Goal: Navigation & Orientation: Find specific page/section

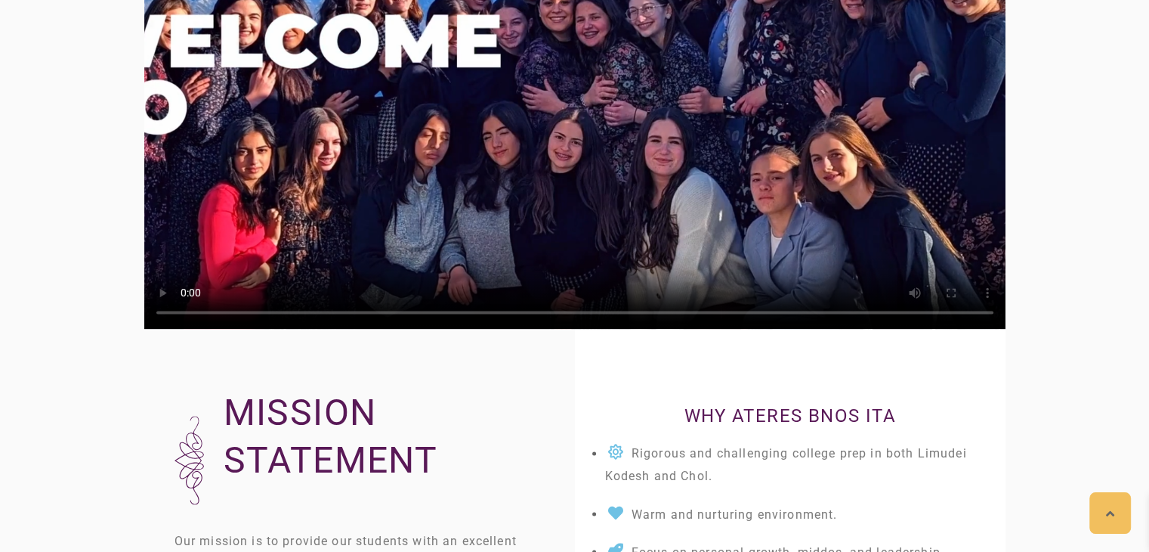
scroll to position [2260, 0]
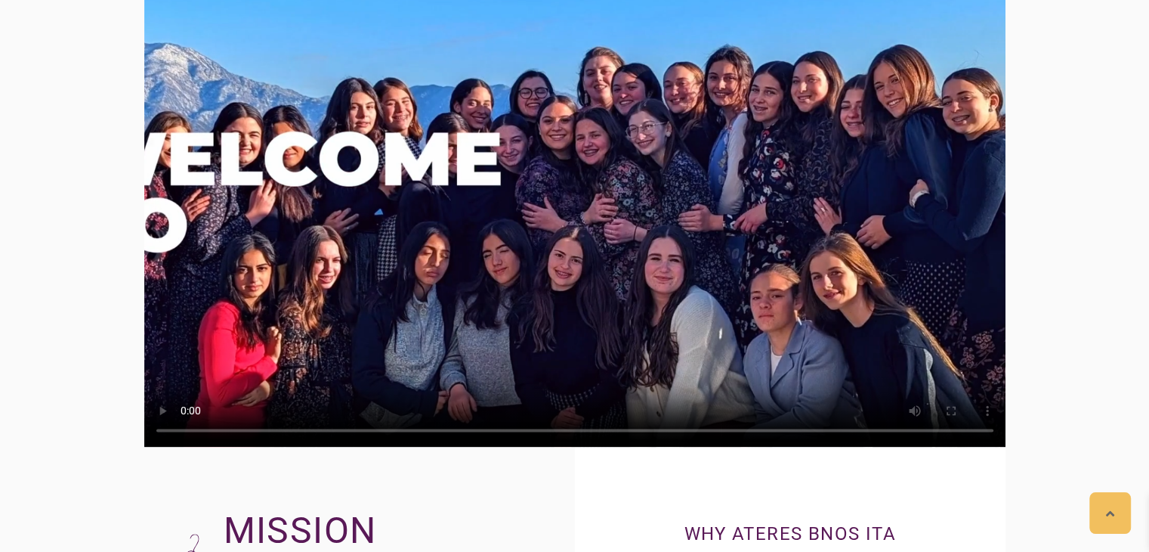
click at [586, 298] on video at bounding box center [574, 204] width 861 height 484
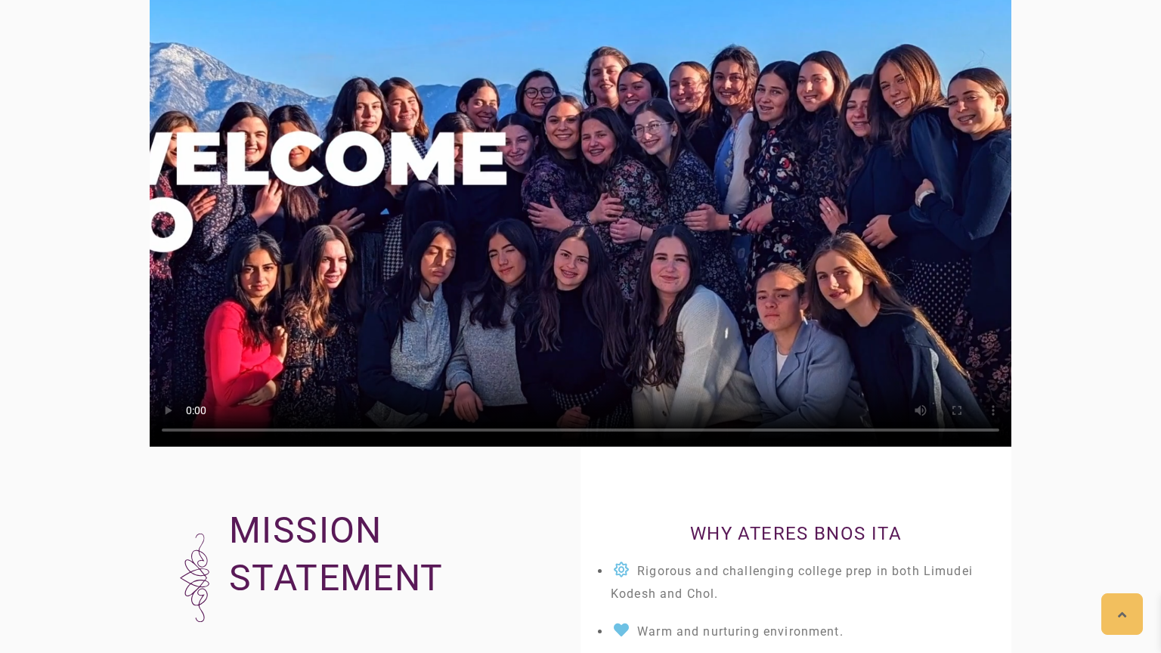
click at [660, 364] on video at bounding box center [580, 204] width 861 height 484
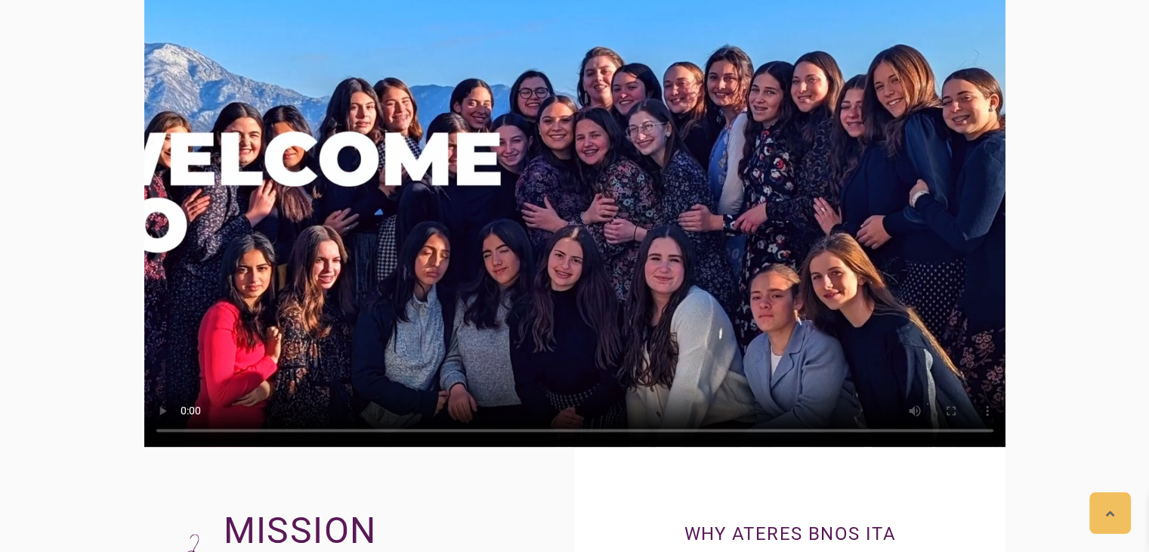
click at [565, 190] on video at bounding box center [574, 204] width 861 height 484
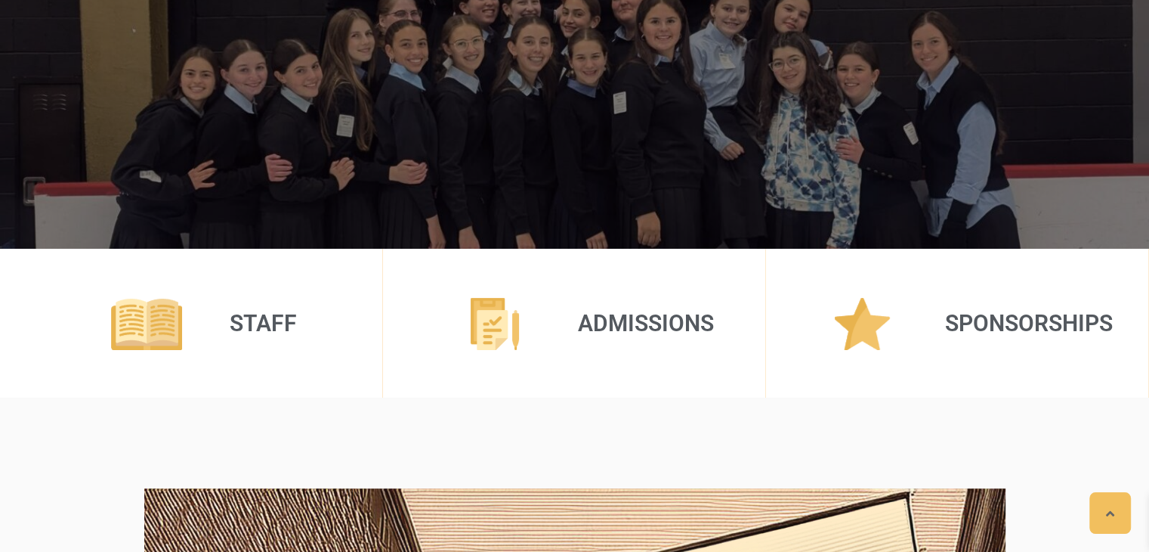
scroll to position [0, 0]
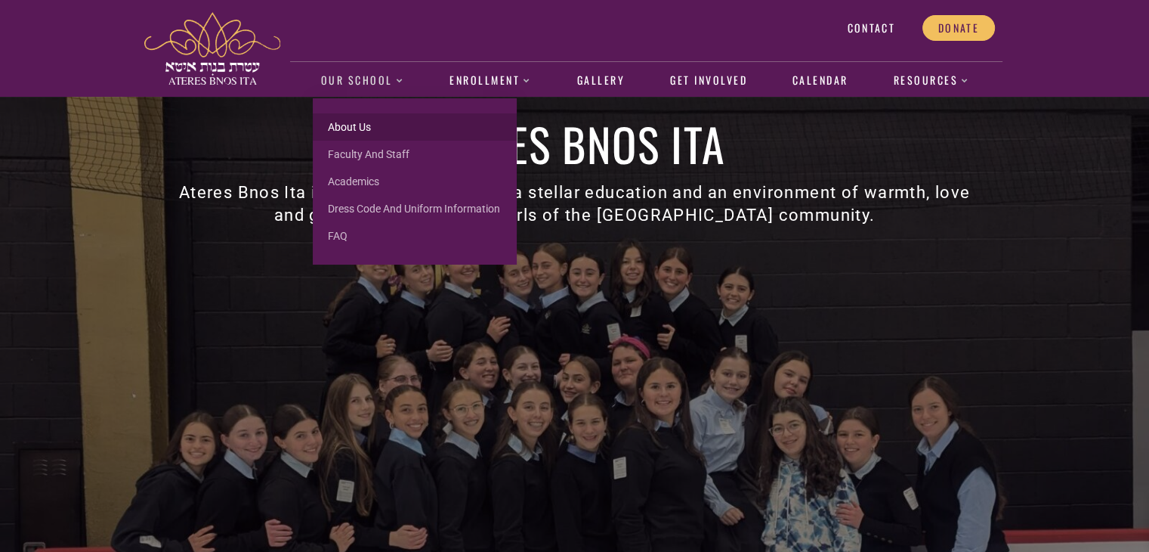
click at [399, 134] on link "About us" at bounding box center [415, 126] width 204 height 27
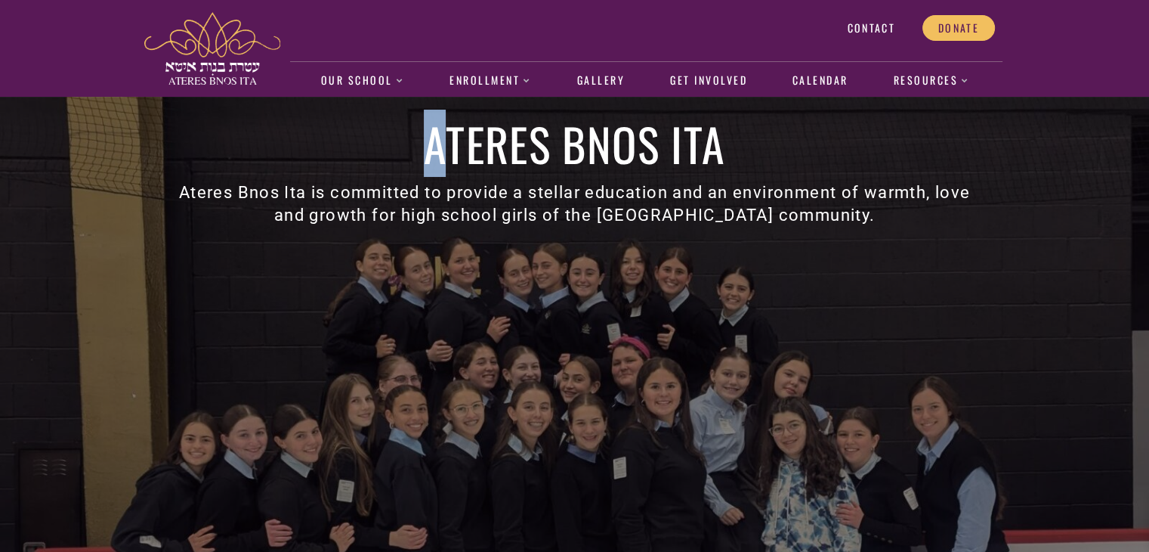
drag, startPoint x: 399, startPoint y: 132, endPoint x: 451, endPoint y: 150, distance: 55.0
click at [451, 150] on h1 "Ateres Bnos Ita" at bounding box center [575, 143] width 813 height 45
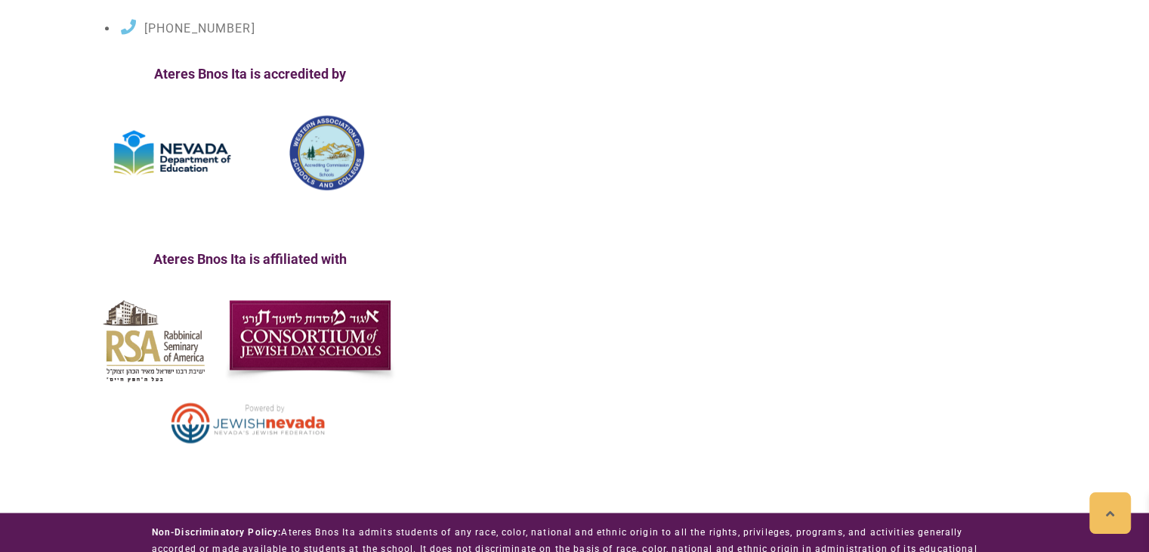
scroll to position [2027, 0]
